Goal: Information Seeking & Learning: Check status

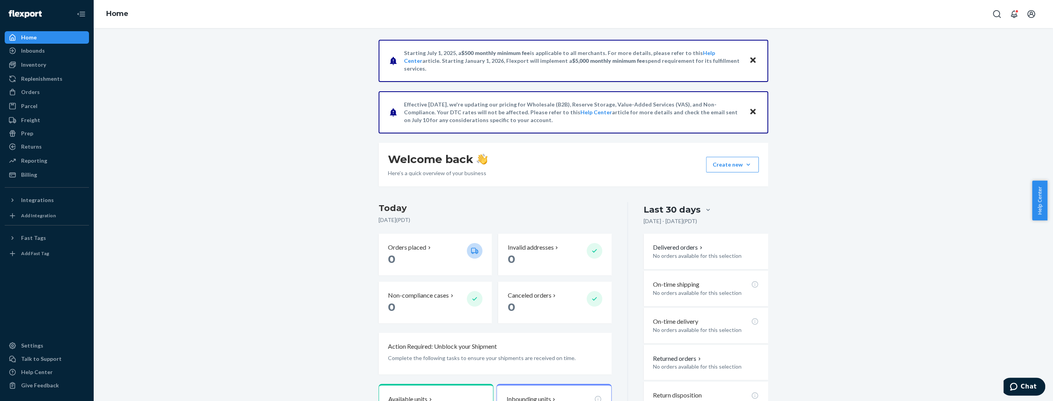
click at [23, 89] on div "Orders" at bounding box center [30, 92] width 19 height 8
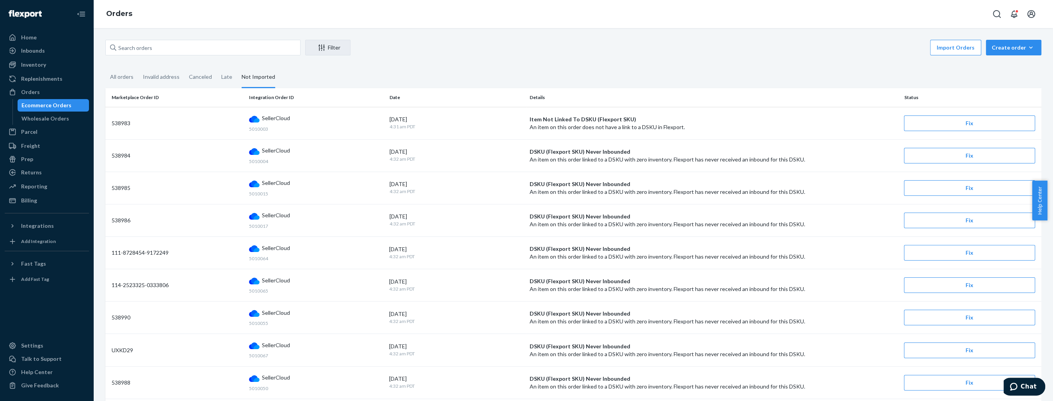
click at [36, 64] on div "Inventory" at bounding box center [33, 65] width 25 height 8
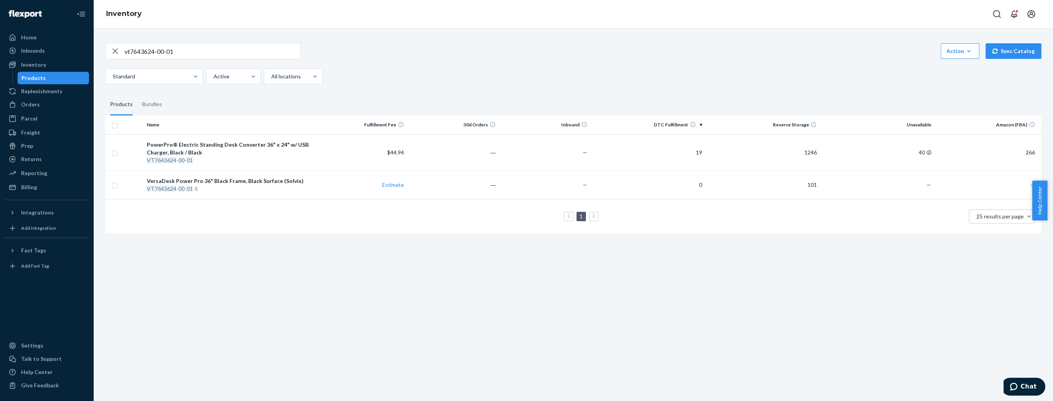
click at [211, 51] on input "vt7643624-00-01" at bounding box center [212, 51] width 176 height 16
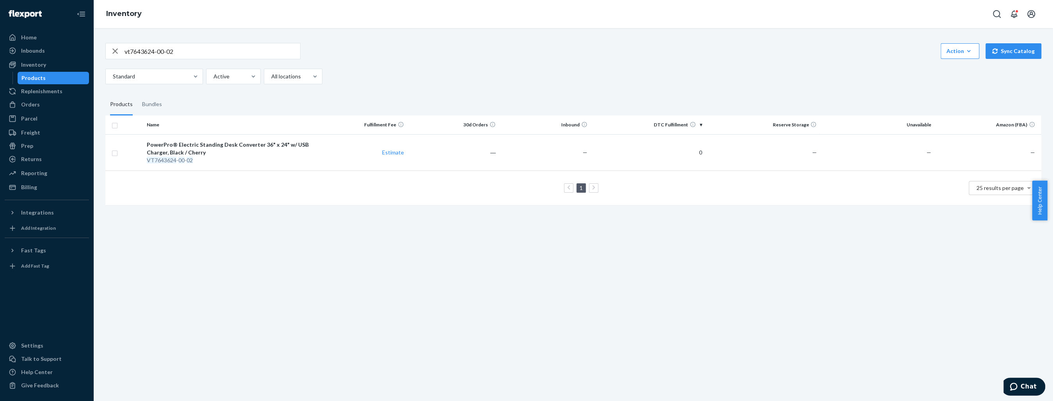
click at [189, 51] on input "vt7643624-00-02" at bounding box center [212, 51] width 176 height 16
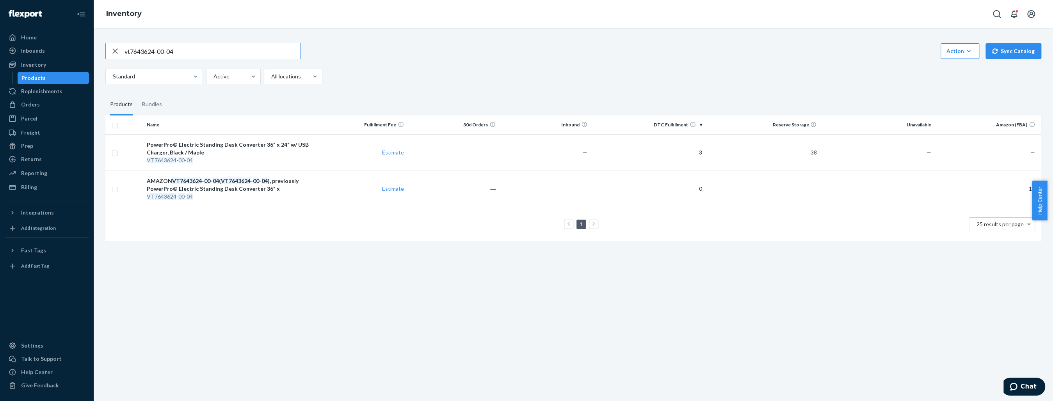
click at [239, 52] on input "vt7643624-00-04" at bounding box center [212, 51] width 176 height 16
drag, startPoint x: 138, startPoint y: 54, endPoint x: 244, endPoint y: 60, distance: 105.9
click at [234, 54] on input "vt7643624-00-05" at bounding box center [212, 51] width 176 height 16
click at [202, 55] on input "vt7644024-00-01" at bounding box center [212, 51] width 176 height 16
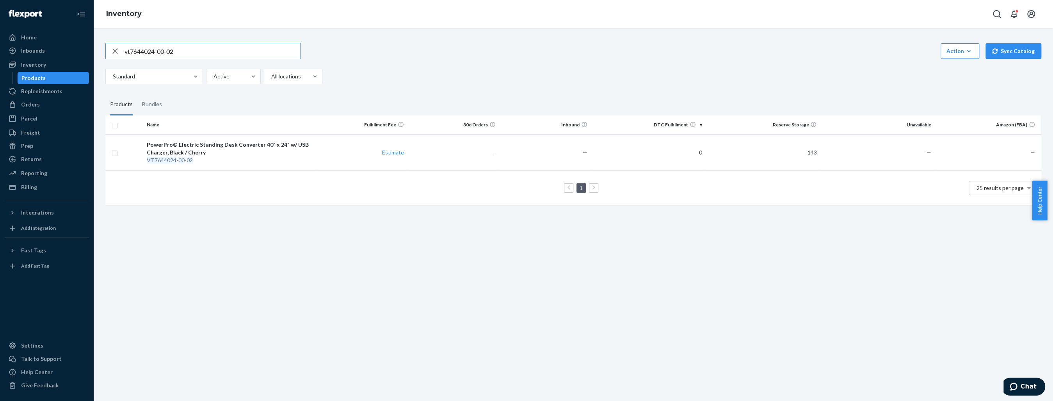
click at [185, 50] on input "vt7644024-00-02" at bounding box center [212, 51] width 176 height 16
drag, startPoint x: 145, startPoint y: 53, endPoint x: 238, endPoint y: 44, distance: 92.9
click at [235, 51] on input "vt7644024-00-05" at bounding box center [212, 51] width 176 height 16
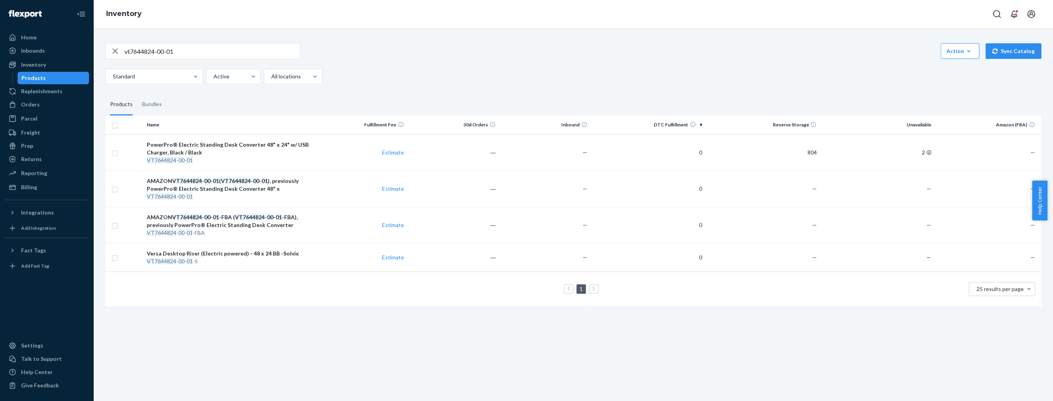
click at [229, 47] on input "vt7644824-00-01" at bounding box center [212, 51] width 176 height 16
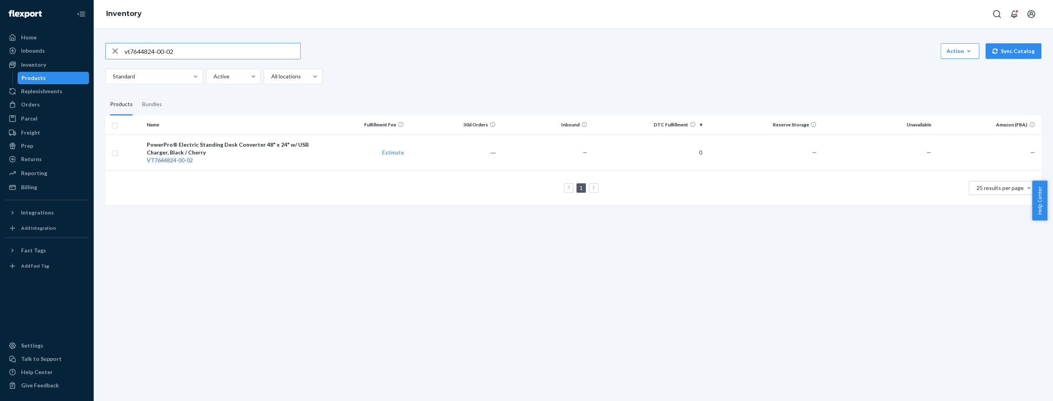
click at [226, 57] on input "vt7644824-00-02" at bounding box center [212, 51] width 176 height 16
drag, startPoint x: 133, startPoint y: 50, endPoint x: 286, endPoint y: 45, distance: 152.6
click at [282, 46] on input "vt7644824-00-05" at bounding box center [212, 51] width 176 height 16
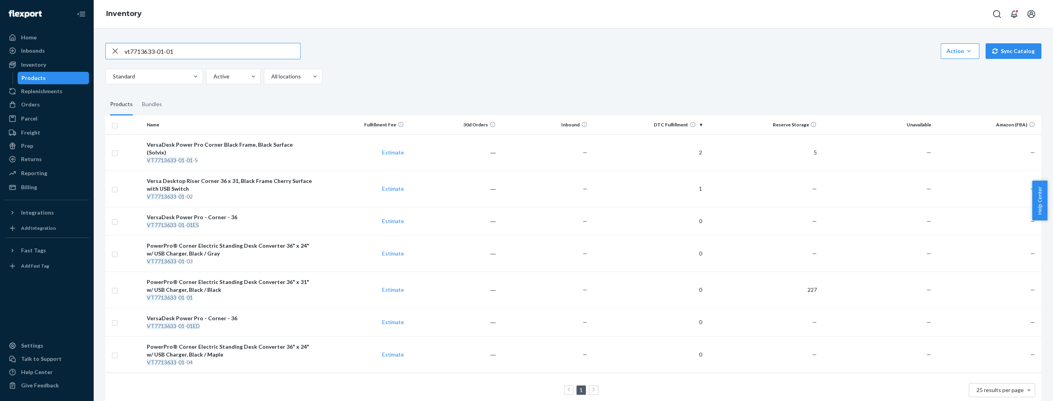
drag, startPoint x: 162, startPoint y: 51, endPoint x: 243, endPoint y: 53, distance: 81.6
click at [243, 53] on input "vt7713633-01-01" at bounding box center [212, 51] width 176 height 16
type input "vt7713633-03-05"
